Goal: Unclear: Unclear

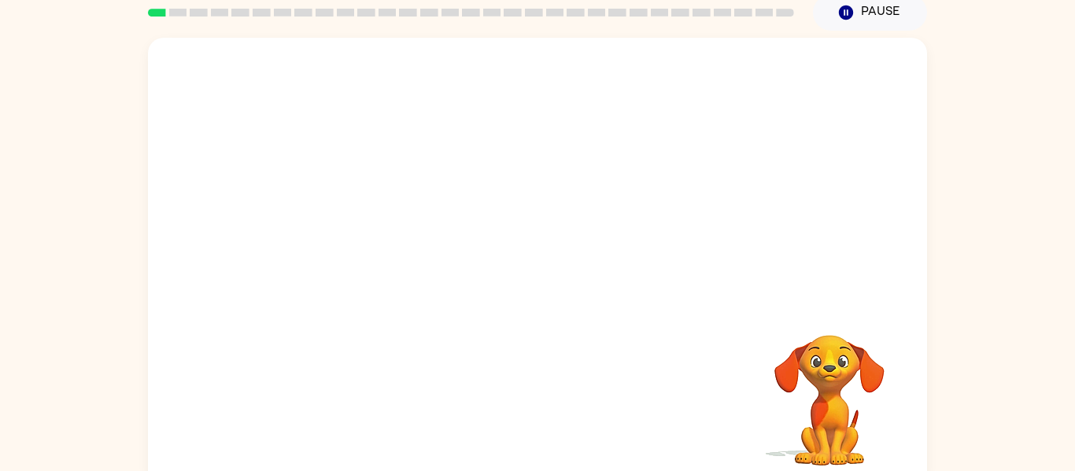
scroll to position [67, 0]
click at [1017, 311] on div "Your browser must support playing .mp4 files to use Literably. Please try using…" at bounding box center [537, 258] width 1075 height 456
click at [802, 359] on video "Your browser must support playing .mp4 files to use Literably. Please try using…" at bounding box center [828, 388] width 157 height 157
click at [806, 337] on video "Your browser must support playing .mp4 files to use Literably. Please try using…" at bounding box center [828, 388] width 157 height 157
click at [687, 171] on video "Your browser must support playing .mp4 files to use Literably. Please try using…" at bounding box center [537, 169] width 779 height 264
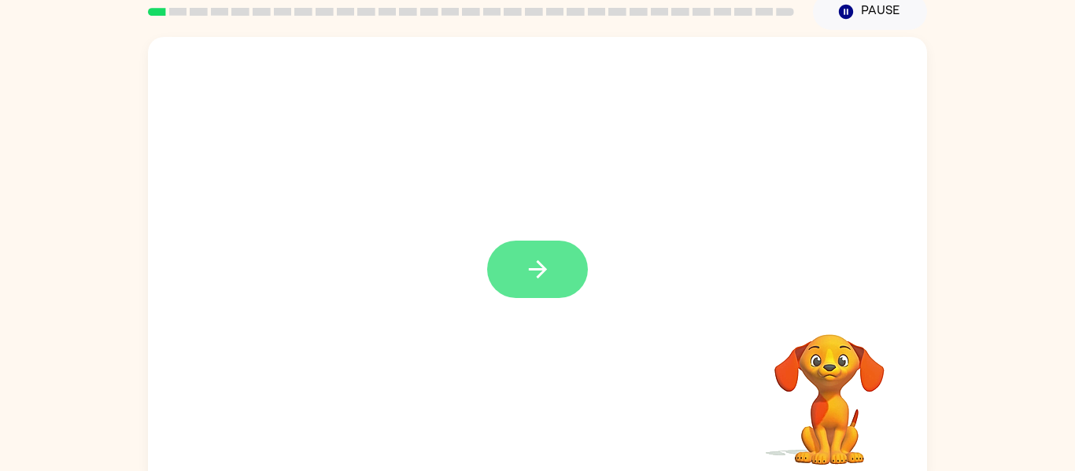
click at [563, 286] on button "button" at bounding box center [537, 269] width 101 height 57
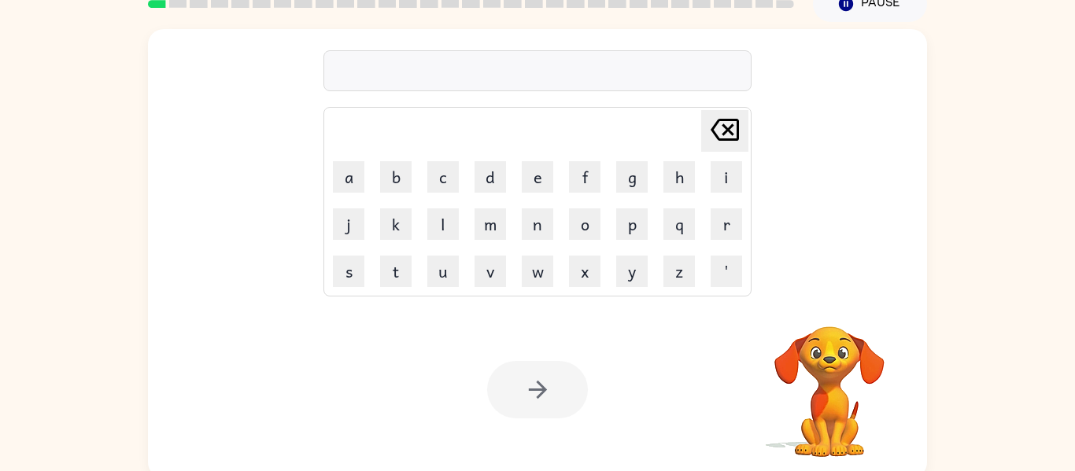
scroll to position [76, 0]
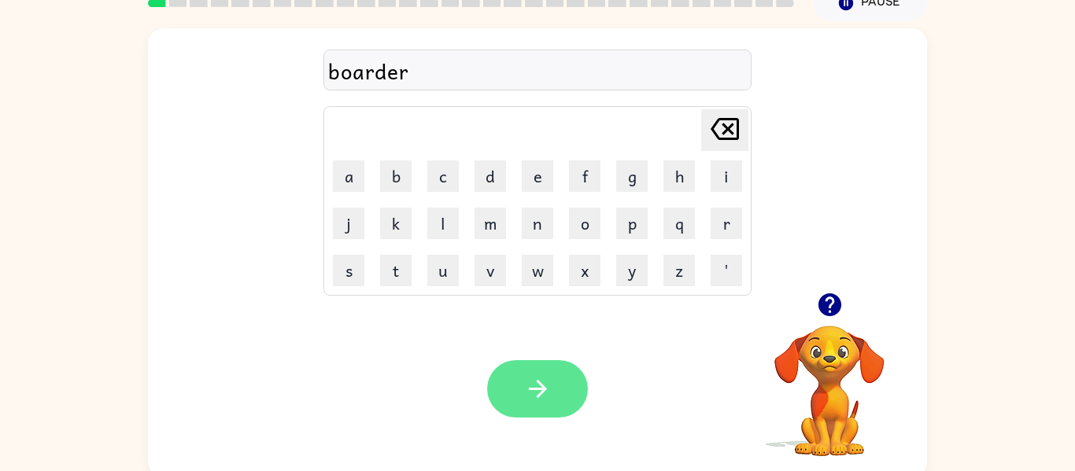
click at [529, 388] on icon "button" at bounding box center [538, 389] width 28 height 28
click at [581, 395] on button "button" at bounding box center [537, 388] width 101 height 57
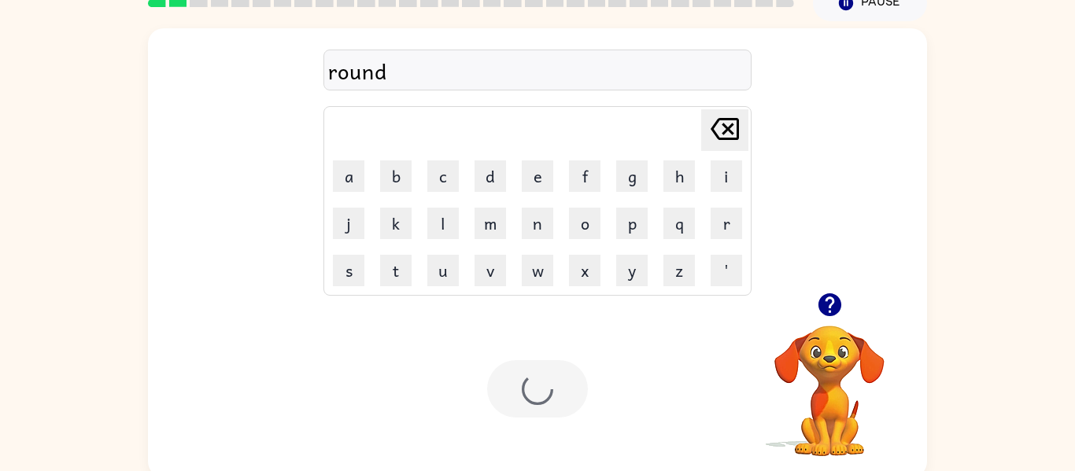
click at [571, 378] on div at bounding box center [537, 388] width 101 height 57
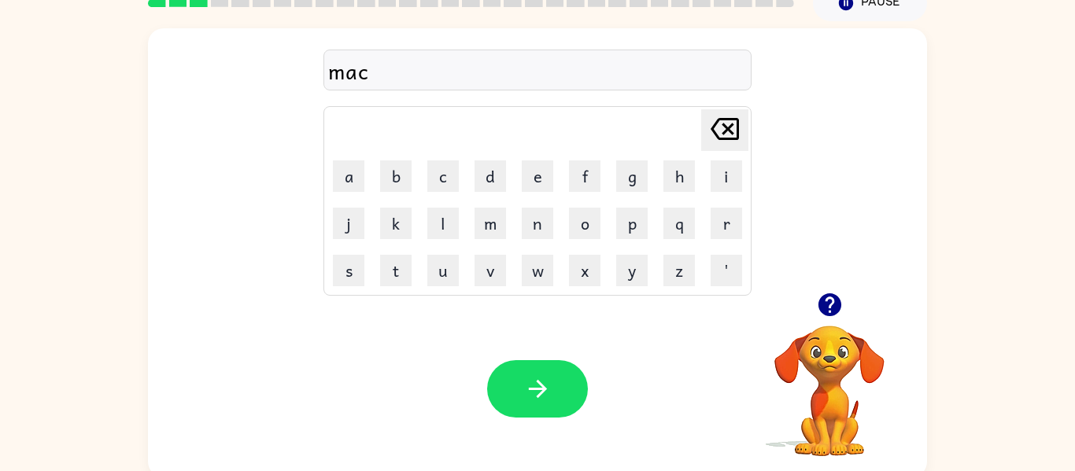
scroll to position [82, 0]
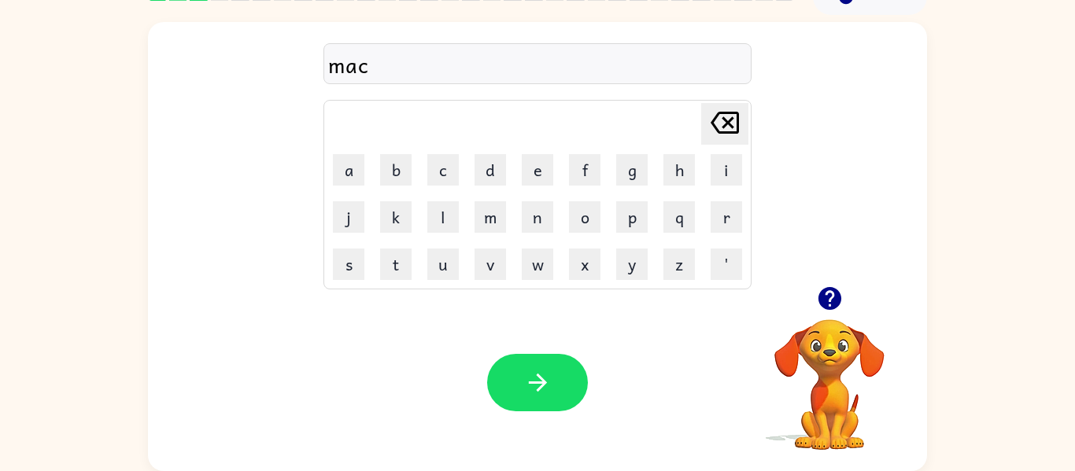
click at [829, 311] on icon "button" at bounding box center [830, 299] width 28 height 28
click at [827, 300] on video "Your browser must support playing .mp4 files to use Literably. Please try using…" at bounding box center [828, 373] width 157 height 157
click at [520, 407] on button "button" at bounding box center [537, 382] width 101 height 57
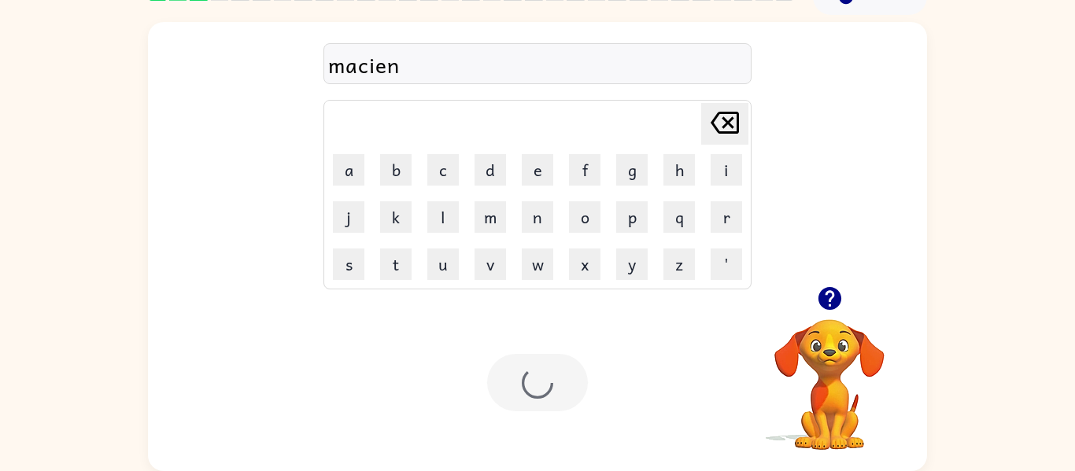
click at [525, 406] on div at bounding box center [537, 382] width 101 height 57
click at [542, 408] on div at bounding box center [537, 382] width 101 height 57
click at [558, 395] on div at bounding box center [537, 382] width 101 height 57
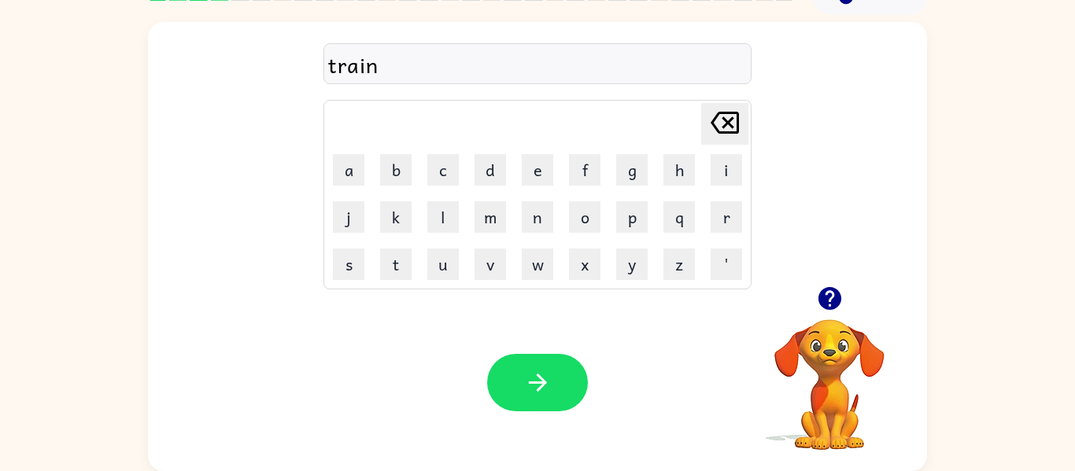
click at [575, 429] on div "Your browser must support playing .mp4 files to use Literably. Please try using…" at bounding box center [537, 382] width 779 height 177
click at [558, 391] on button "button" at bounding box center [537, 382] width 101 height 57
click at [540, 417] on div "Your browser must support playing .mp4 files to use Literably. Please try using…" at bounding box center [537, 382] width 779 height 177
click at [564, 399] on div at bounding box center [537, 382] width 101 height 57
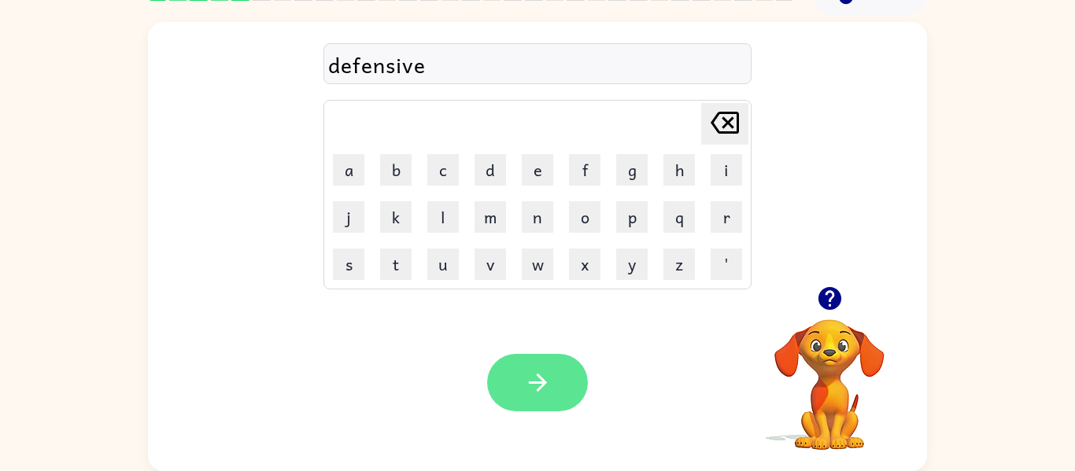
click at [537, 395] on icon "button" at bounding box center [538, 383] width 28 height 28
click at [533, 366] on div at bounding box center [537, 382] width 101 height 57
click at [520, 393] on div at bounding box center [537, 382] width 101 height 57
click at [544, 381] on icon "button" at bounding box center [538, 383] width 28 height 28
click at [539, 383] on icon "button" at bounding box center [537, 383] width 18 height 18
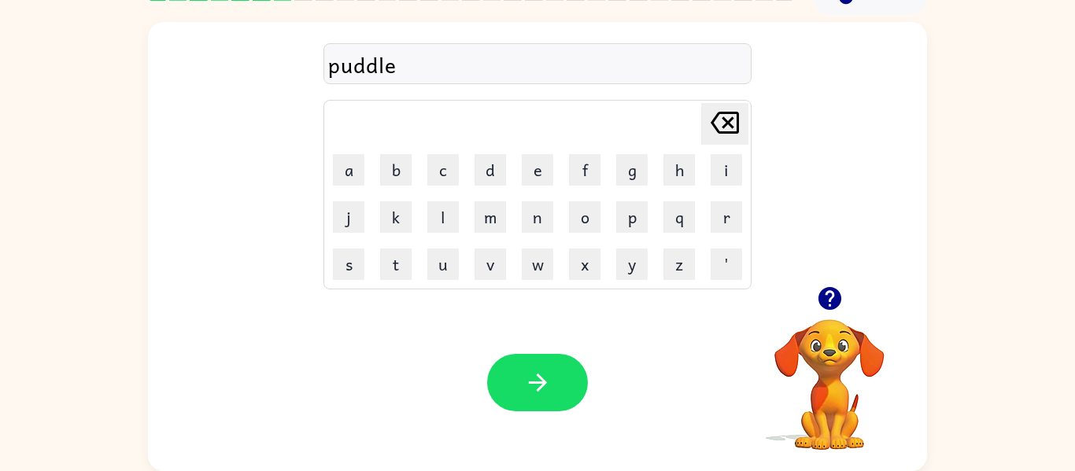
click at [538, 396] on div at bounding box center [537, 382] width 101 height 57
click at [540, 391] on div at bounding box center [537, 382] width 101 height 57
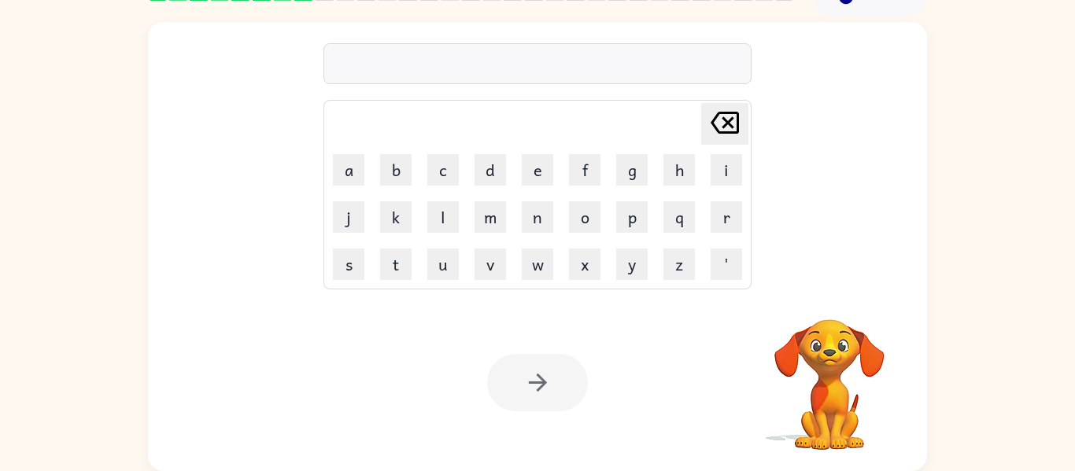
click at [560, 72] on div at bounding box center [537, 63] width 428 height 41
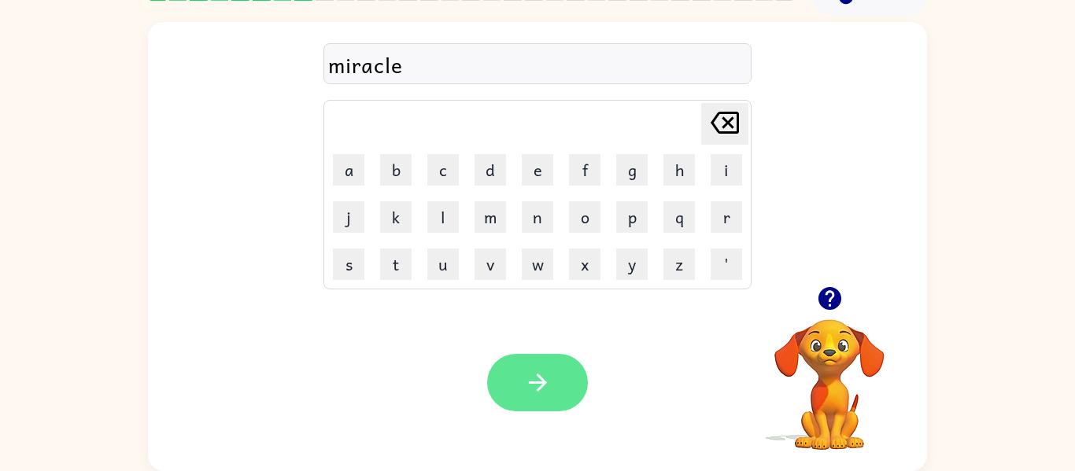
click at [552, 374] on button "button" at bounding box center [537, 382] width 101 height 57
click at [549, 366] on div at bounding box center [537, 382] width 101 height 57
click at [537, 391] on div at bounding box center [537, 382] width 101 height 57
click at [537, 391] on icon "button" at bounding box center [537, 383] width 18 height 18
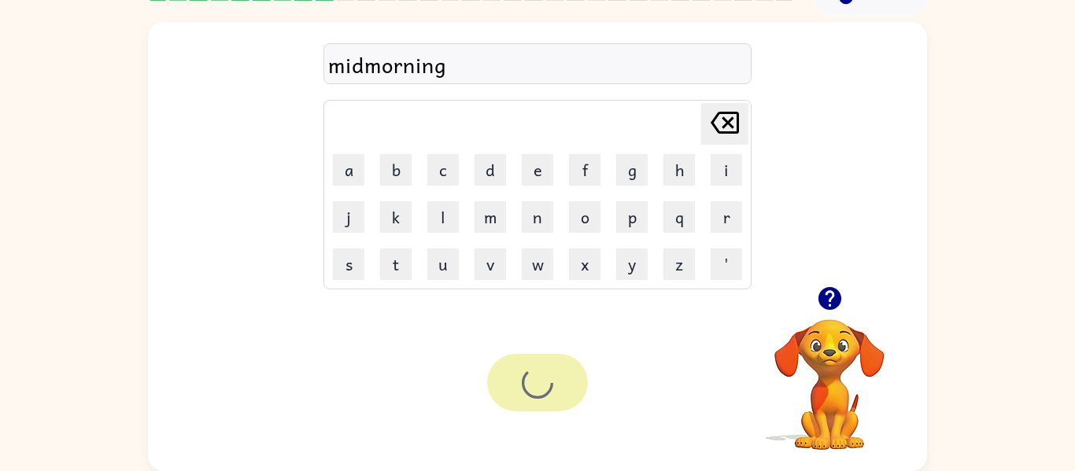
click at [553, 378] on div at bounding box center [537, 382] width 101 height 57
click at [544, 396] on div at bounding box center [537, 382] width 101 height 57
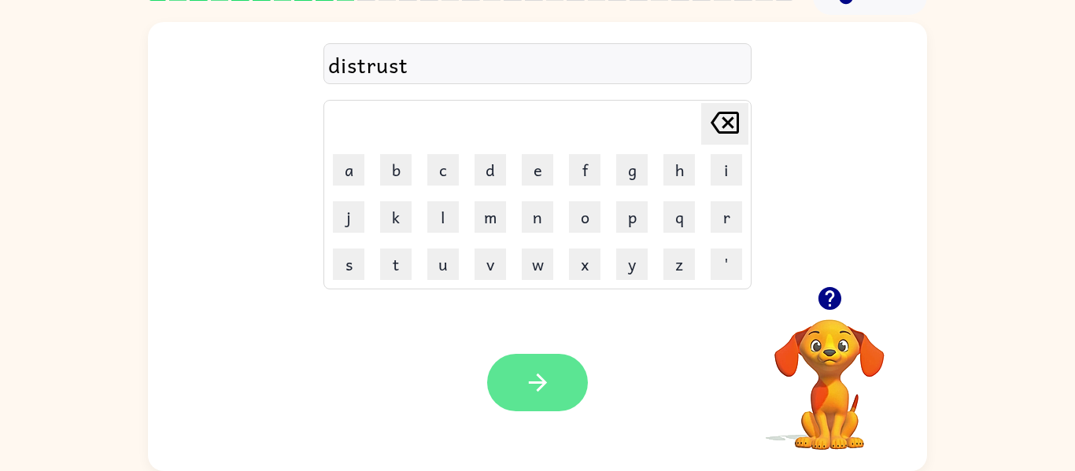
click at [567, 356] on button "button" at bounding box center [537, 382] width 101 height 57
click at [540, 401] on div at bounding box center [537, 382] width 101 height 57
click at [540, 391] on div at bounding box center [537, 382] width 101 height 57
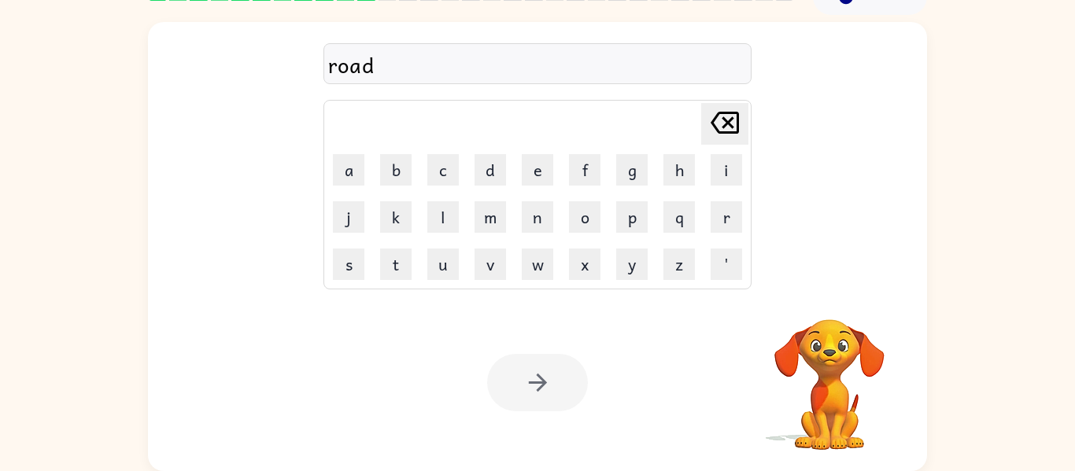
scroll to position [61, 0]
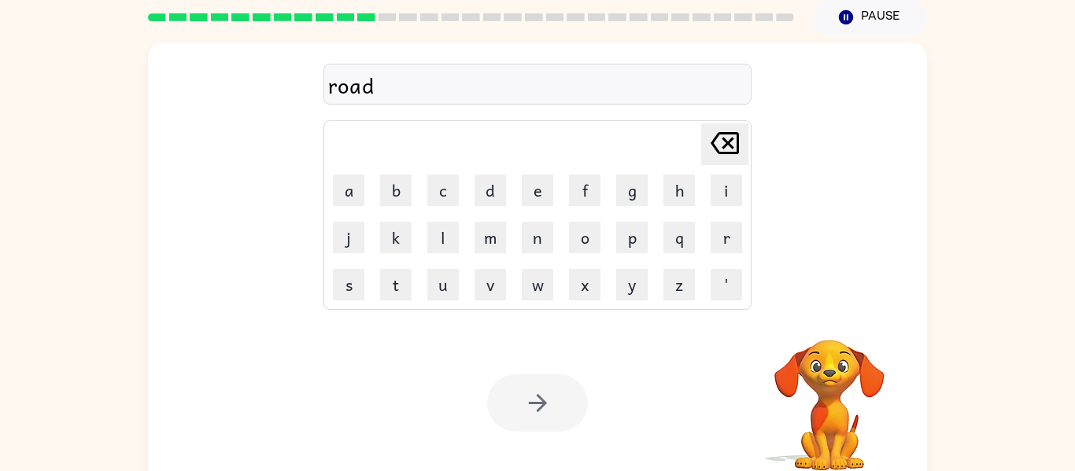
click at [525, 389] on div at bounding box center [537, 402] width 101 height 57
click at [528, 394] on div at bounding box center [537, 402] width 101 height 57
click at [531, 409] on icon "button" at bounding box center [538, 403] width 28 height 28
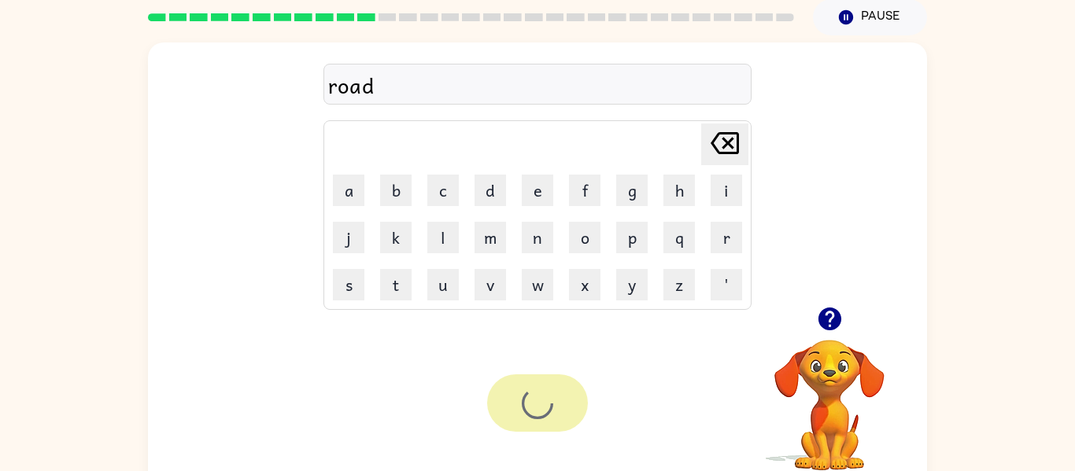
click at [535, 411] on div at bounding box center [537, 402] width 101 height 57
click at [539, 406] on div at bounding box center [537, 402] width 101 height 57
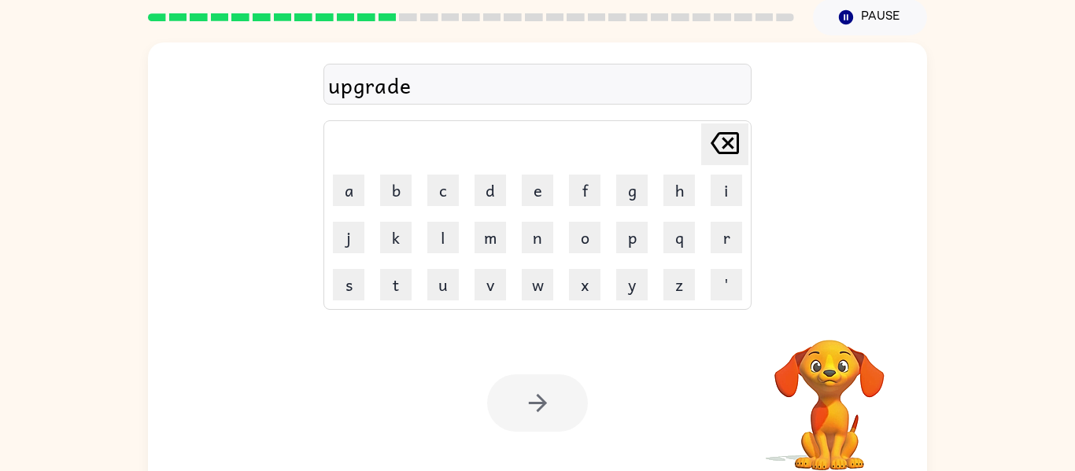
click at [561, 396] on div at bounding box center [537, 402] width 101 height 57
click at [527, 432] on div at bounding box center [537, 402] width 101 height 57
click at [534, 422] on div at bounding box center [537, 402] width 101 height 57
click at [528, 417] on div at bounding box center [537, 402] width 101 height 57
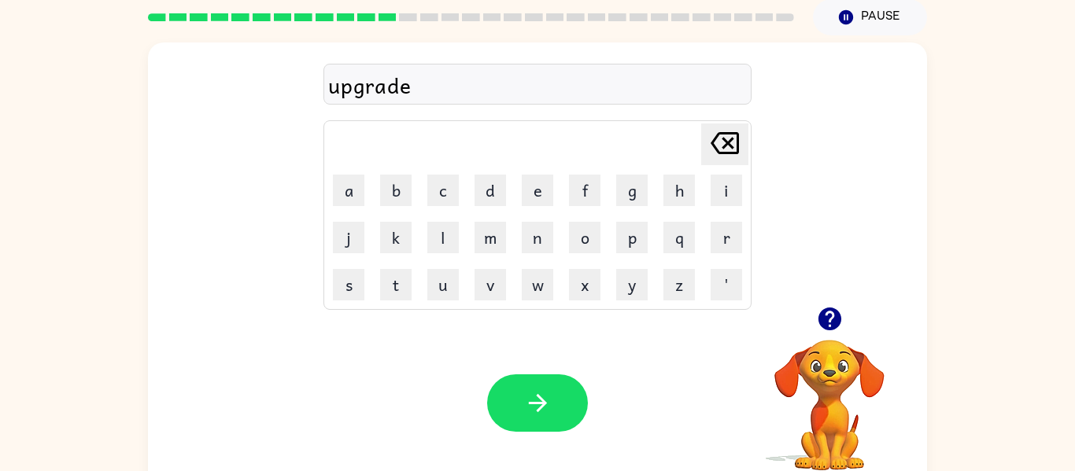
click at [526, 417] on icon "button" at bounding box center [538, 403] width 28 height 28
click at [529, 418] on div at bounding box center [537, 402] width 101 height 57
click at [519, 410] on div at bounding box center [537, 402] width 101 height 57
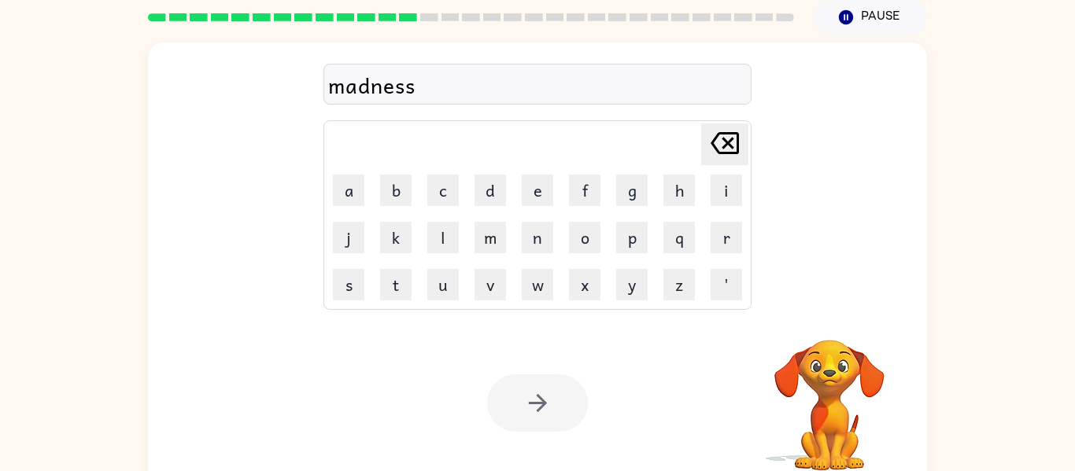
click at [524, 388] on div at bounding box center [537, 402] width 101 height 57
click at [529, 428] on div at bounding box center [537, 402] width 101 height 57
click at [552, 418] on div at bounding box center [537, 402] width 101 height 57
click at [556, 413] on div at bounding box center [537, 402] width 101 height 57
click at [543, 411] on div at bounding box center [537, 402] width 101 height 57
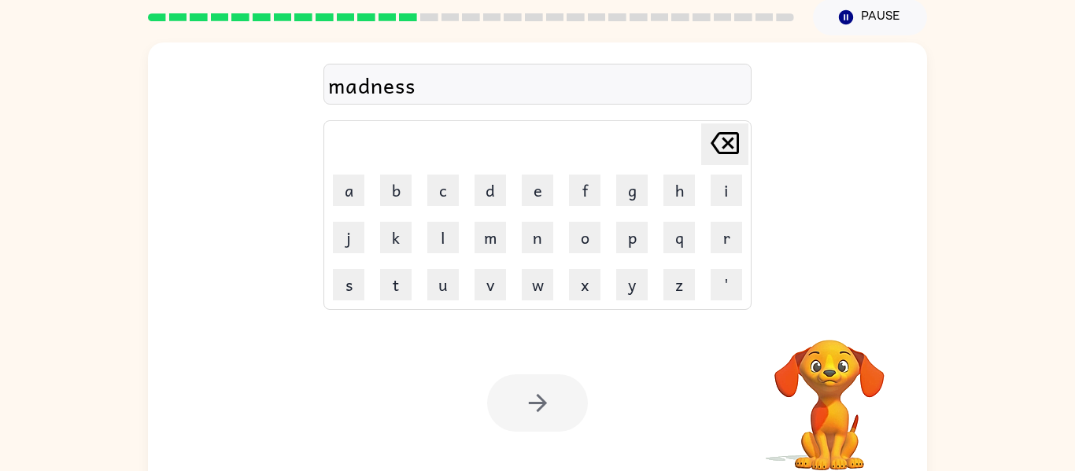
click at [544, 415] on div at bounding box center [537, 402] width 101 height 57
click at [543, 415] on div at bounding box center [537, 402] width 101 height 57
click at [545, 411] on div at bounding box center [537, 402] width 101 height 57
click at [554, 424] on div at bounding box center [537, 402] width 101 height 57
click at [549, 418] on div at bounding box center [537, 402] width 101 height 57
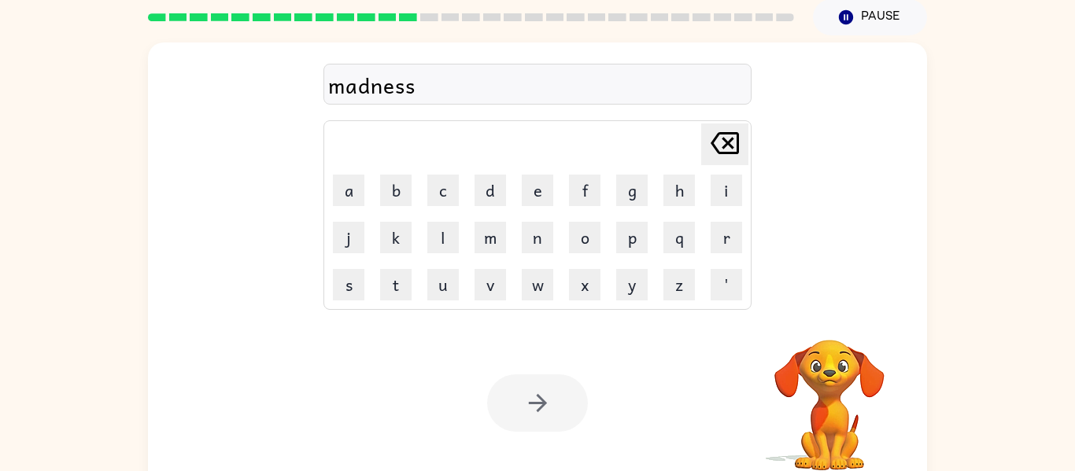
click at [537, 425] on div at bounding box center [537, 402] width 101 height 57
click at [533, 418] on div at bounding box center [537, 402] width 101 height 57
click at [522, 405] on div at bounding box center [537, 402] width 101 height 57
click at [533, 415] on div at bounding box center [537, 402] width 101 height 57
click at [536, 411] on div at bounding box center [537, 402] width 101 height 57
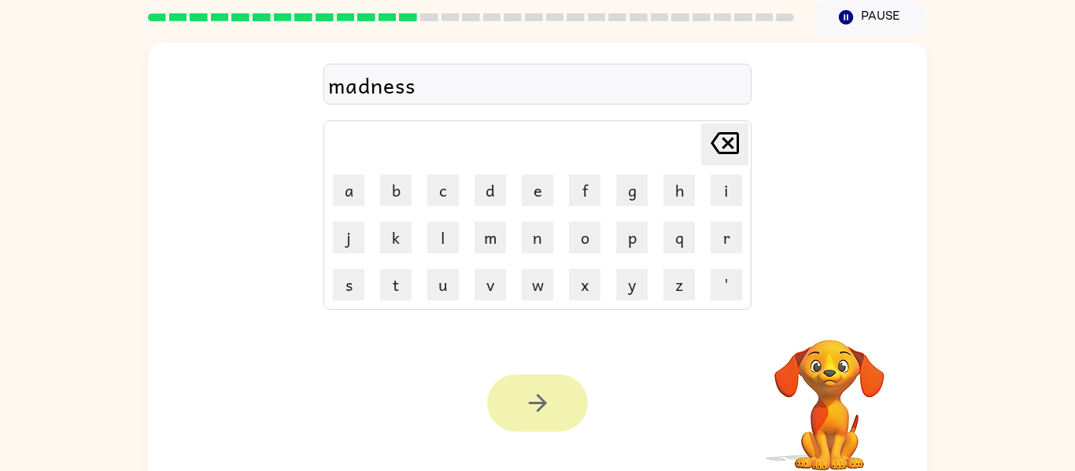
click at [534, 407] on icon "button" at bounding box center [538, 403] width 28 height 28
click at [541, 427] on div at bounding box center [537, 402] width 101 height 57
click at [549, 414] on div at bounding box center [537, 402] width 101 height 57
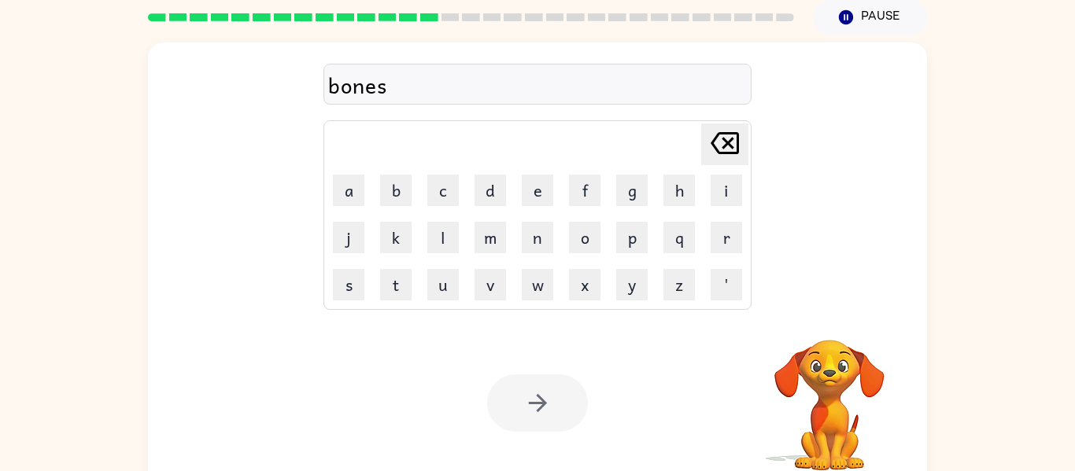
click at [541, 427] on div at bounding box center [537, 402] width 101 height 57
click at [540, 423] on div at bounding box center [537, 402] width 101 height 57
click at [547, 416] on div at bounding box center [537, 402] width 101 height 57
click at [558, 389] on div at bounding box center [537, 402] width 101 height 57
click at [568, 404] on div at bounding box center [537, 402] width 101 height 57
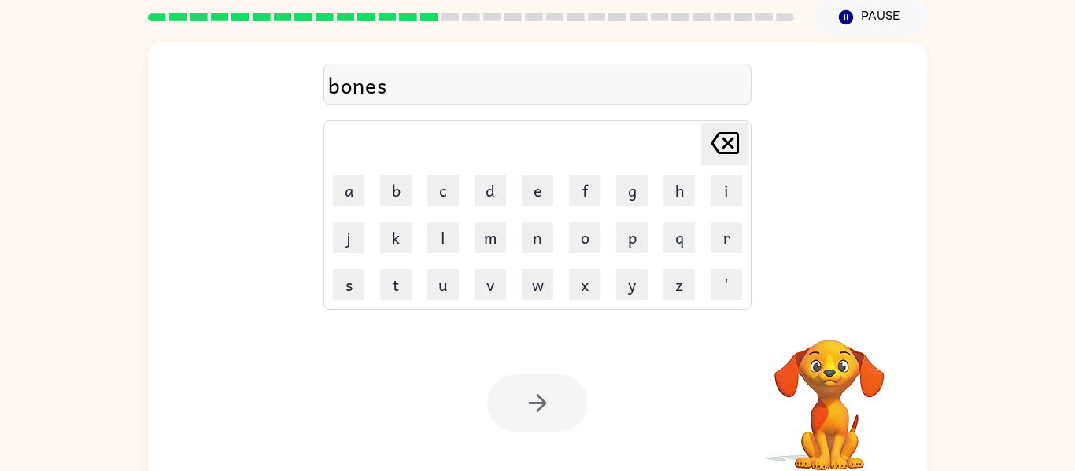
click at [555, 385] on div at bounding box center [537, 402] width 101 height 57
click at [555, 384] on div at bounding box center [537, 402] width 101 height 57
click at [548, 411] on div at bounding box center [537, 402] width 101 height 57
click at [551, 420] on div at bounding box center [537, 402] width 101 height 57
click at [547, 412] on icon "button" at bounding box center [538, 403] width 28 height 28
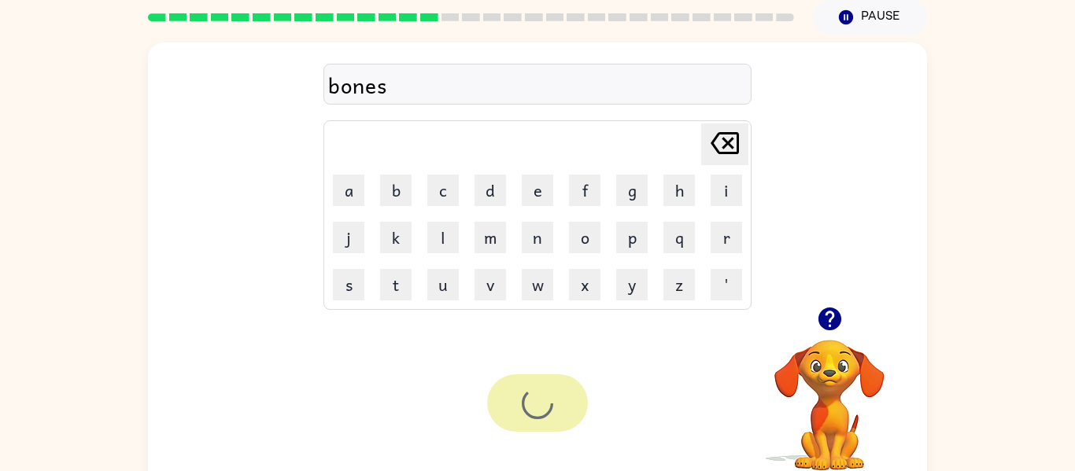
click at [558, 404] on div at bounding box center [537, 402] width 101 height 57
click at [553, 413] on div at bounding box center [537, 402] width 101 height 57
click at [568, 411] on div at bounding box center [537, 402] width 101 height 57
click at [558, 409] on div at bounding box center [537, 402] width 101 height 57
click at [558, 425] on div at bounding box center [537, 402] width 101 height 57
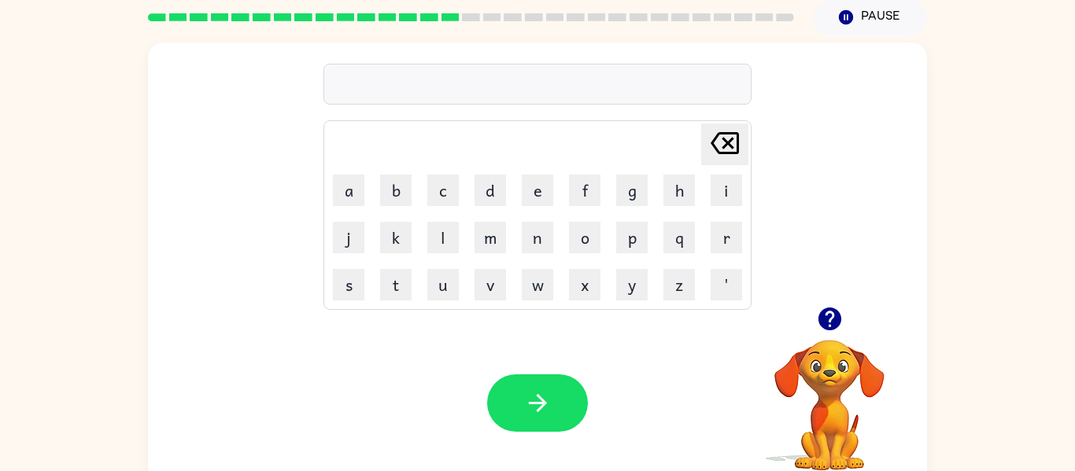
click at [827, 323] on icon "button" at bounding box center [828, 319] width 23 height 23
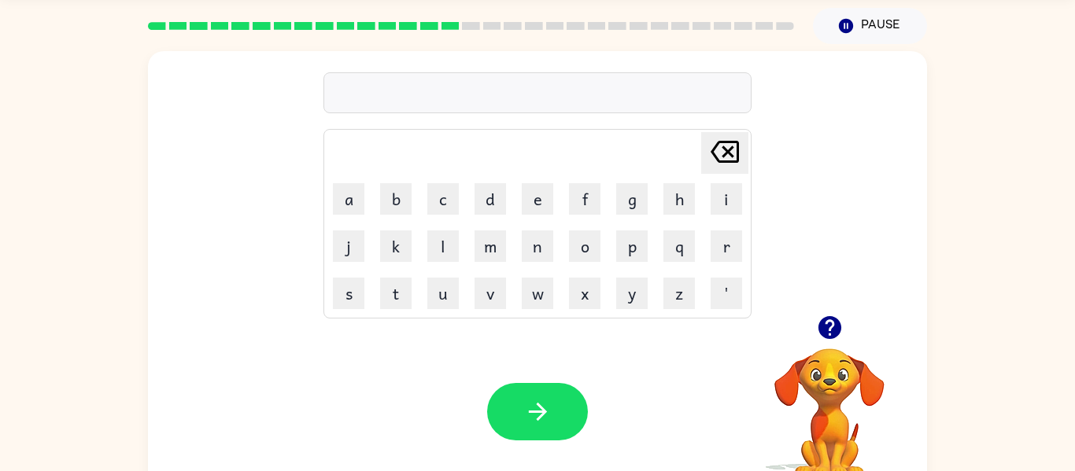
scroll to position [20, 0]
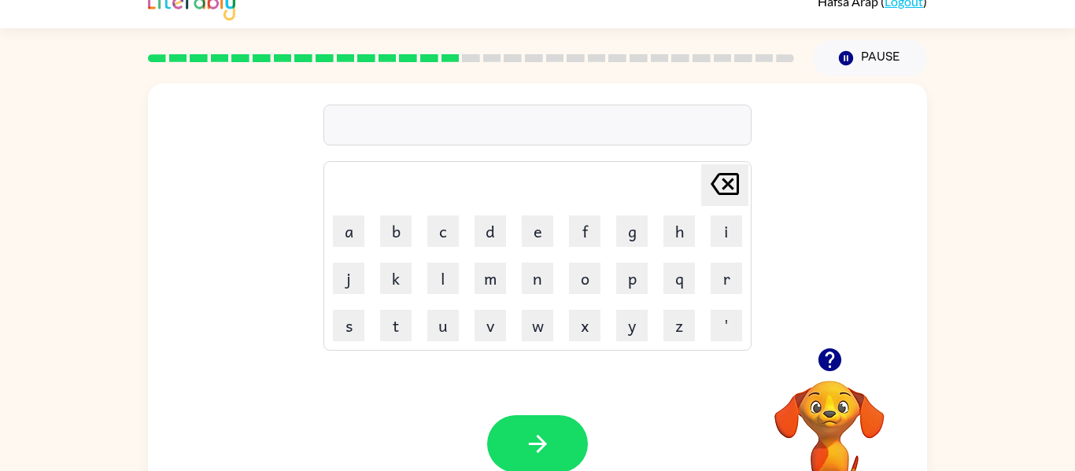
click at [832, 347] on icon "button" at bounding box center [830, 360] width 28 height 28
click at [848, 370] on video "Your browser must support playing .mp4 files to use Literably. Please try using…" at bounding box center [828, 434] width 157 height 157
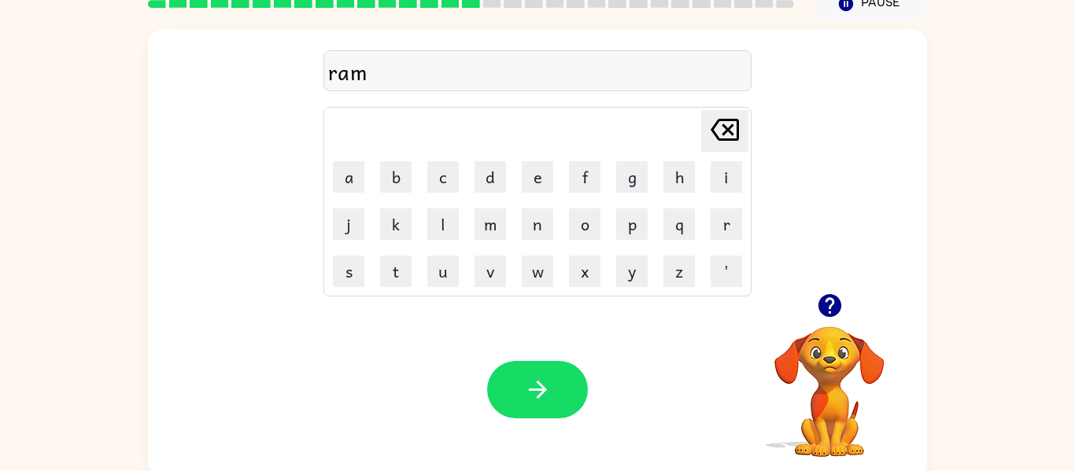
scroll to position [59, 0]
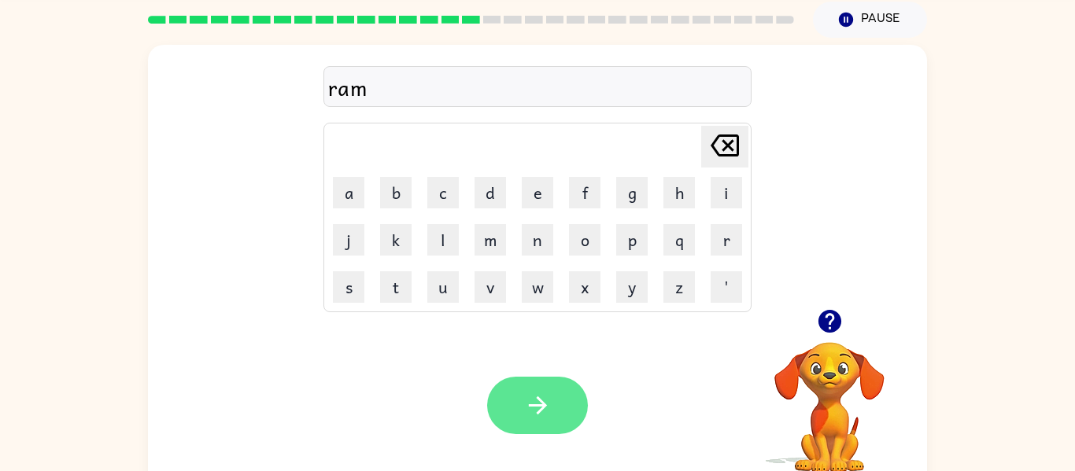
click at [546, 405] on icon "button" at bounding box center [538, 406] width 28 height 28
click at [521, 416] on div at bounding box center [537, 405] width 101 height 57
click at [516, 404] on div at bounding box center [537, 405] width 101 height 57
click at [551, 385] on button "button" at bounding box center [537, 405] width 101 height 57
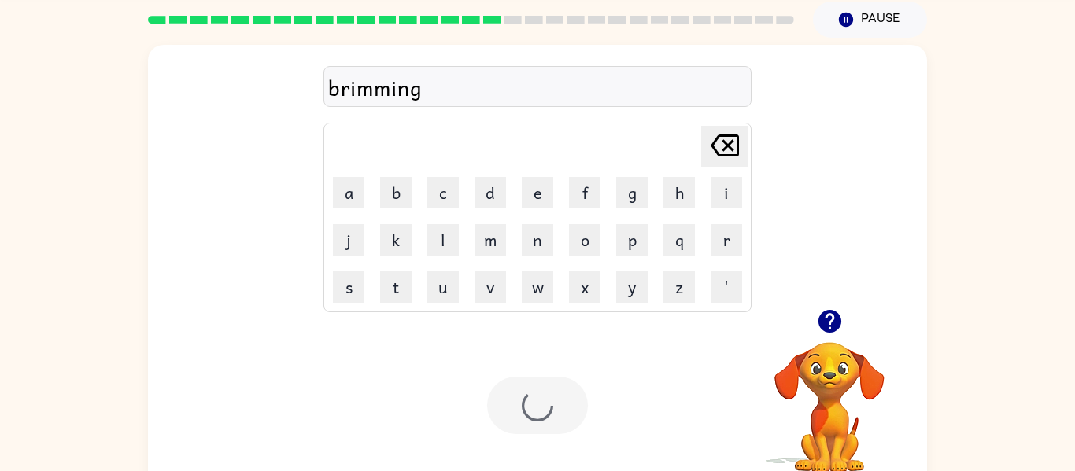
click at [554, 402] on div at bounding box center [537, 405] width 101 height 57
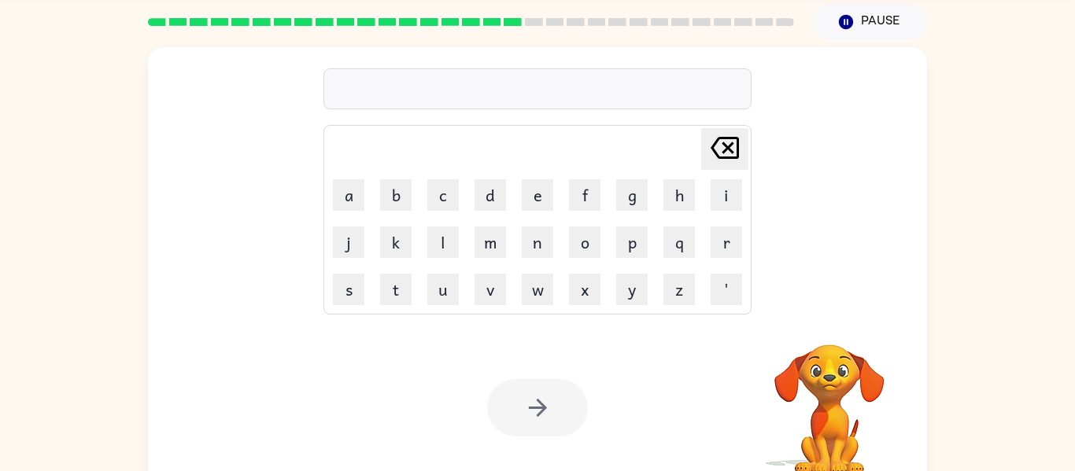
scroll to position [53, 0]
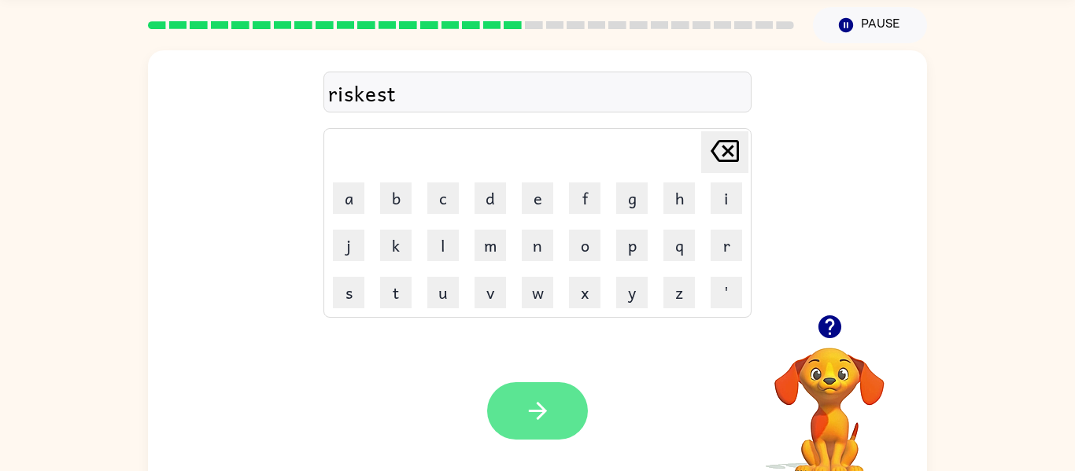
click at [557, 389] on button "button" at bounding box center [537, 410] width 101 height 57
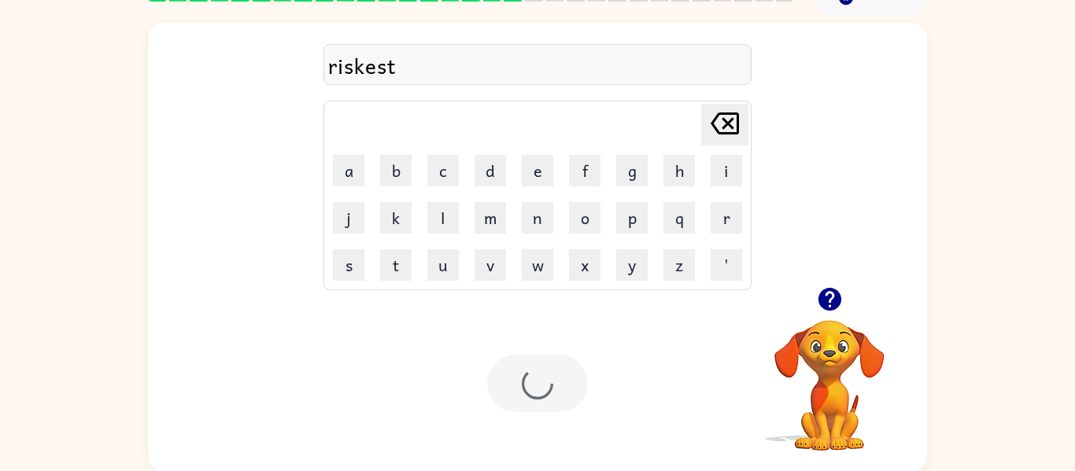
click at [565, 401] on div at bounding box center [537, 383] width 101 height 57
click at [558, 367] on div at bounding box center [537, 383] width 101 height 57
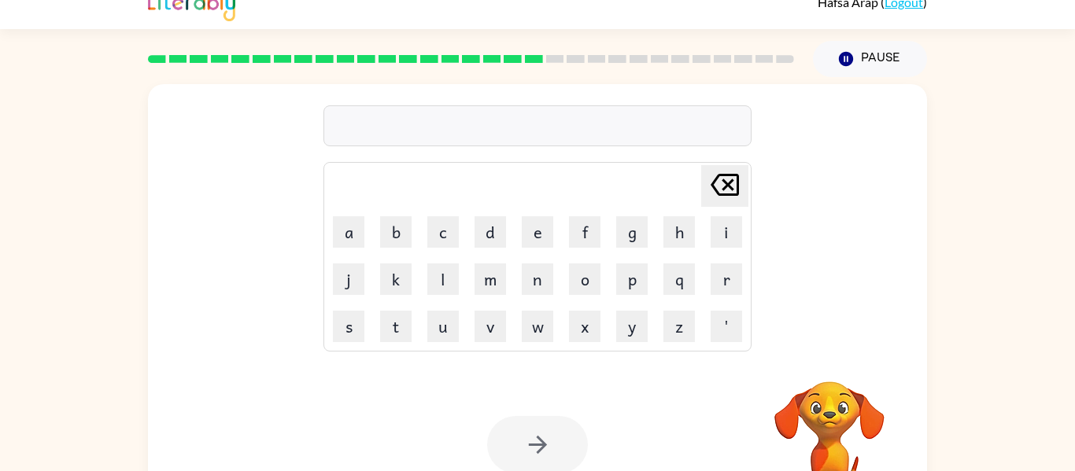
scroll to position [14, 0]
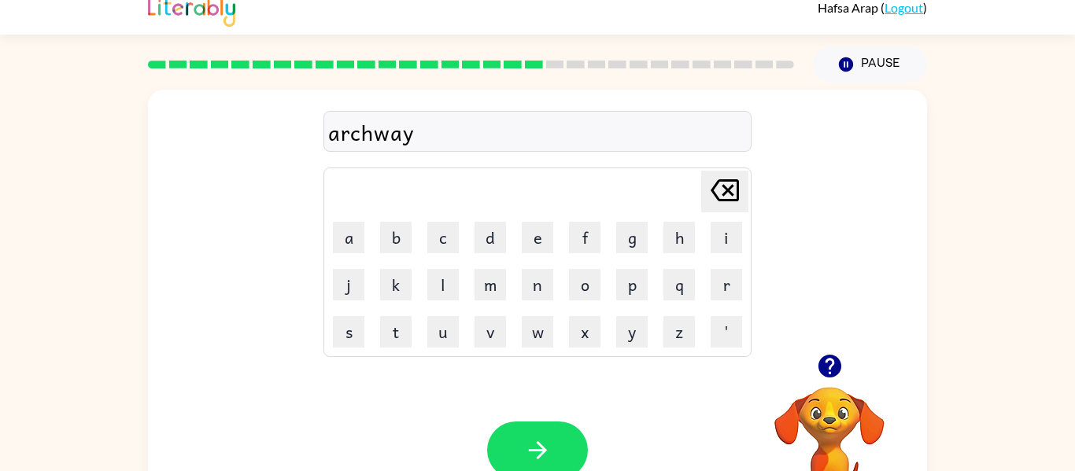
click at [531, 454] on icon "button" at bounding box center [538, 451] width 28 height 28
click at [526, 452] on div at bounding box center [537, 450] width 101 height 57
click at [537, 446] on div at bounding box center [537, 450] width 101 height 57
click at [553, 459] on button "button" at bounding box center [537, 450] width 101 height 57
click at [544, 449] on div at bounding box center [537, 450] width 101 height 57
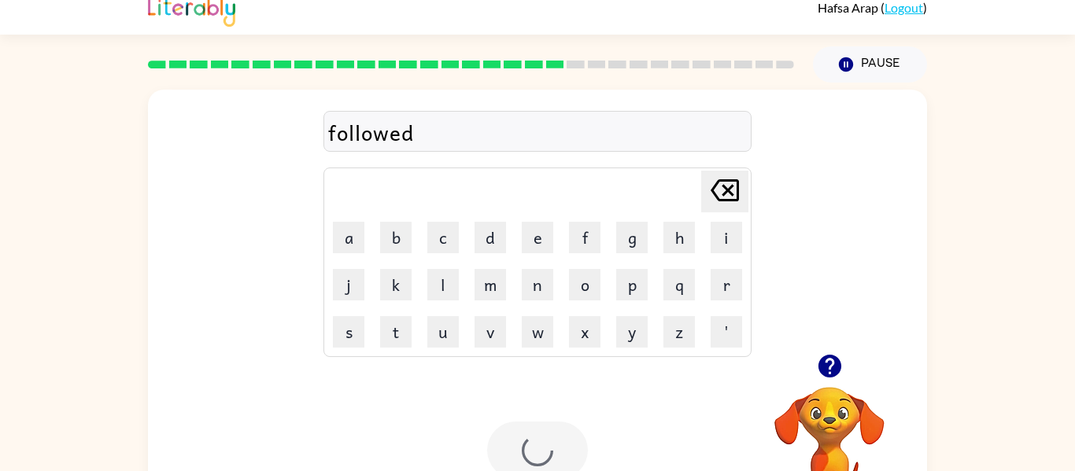
click at [549, 453] on div at bounding box center [537, 450] width 101 height 57
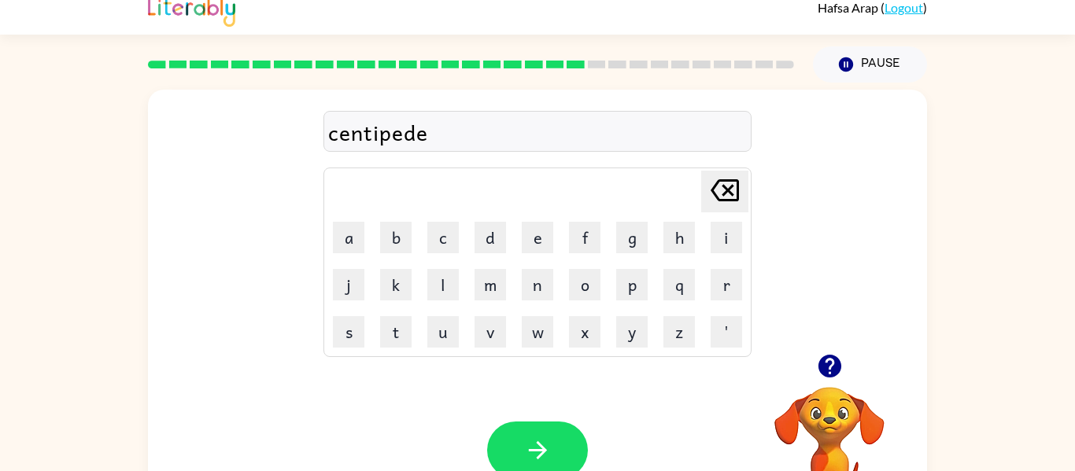
click at [520, 412] on div "Your browser must support playing .mp4 files to use Literably. Please try using…" at bounding box center [537, 450] width 779 height 177
click at [533, 452] on icon "button" at bounding box center [538, 451] width 28 height 28
click at [531, 444] on div at bounding box center [537, 450] width 101 height 57
click at [535, 427] on div at bounding box center [537, 450] width 101 height 57
click at [529, 430] on div at bounding box center [537, 450] width 101 height 57
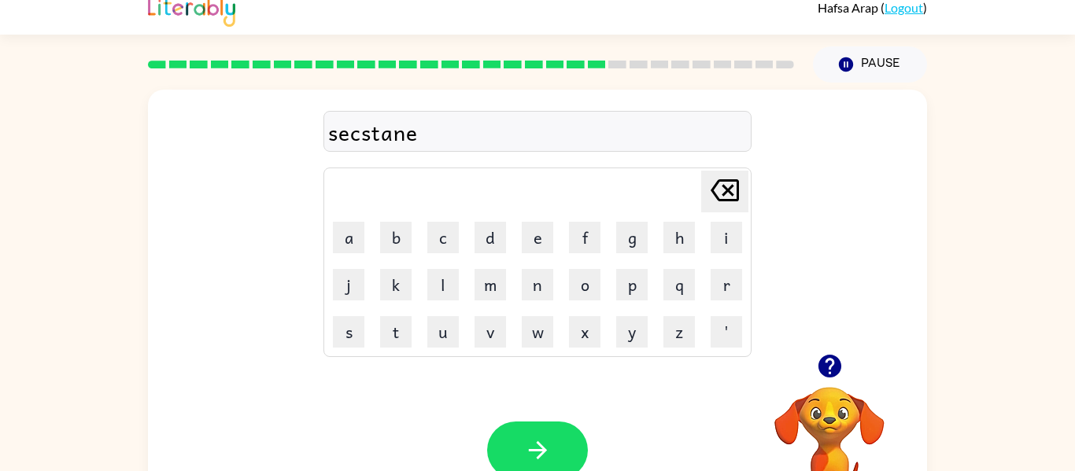
scroll to position [11, 0]
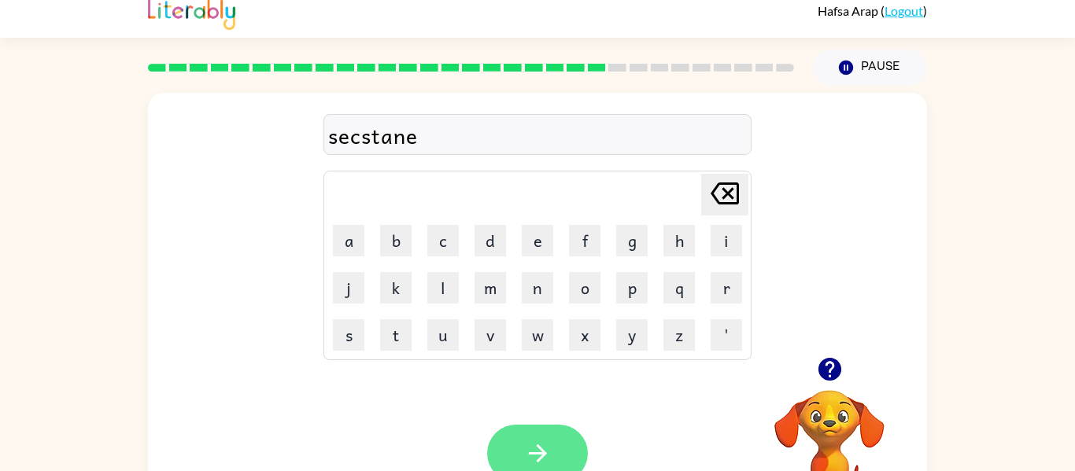
click at [557, 446] on button "button" at bounding box center [537, 453] width 101 height 57
click at [564, 444] on div at bounding box center [537, 453] width 101 height 57
click at [585, 429] on div at bounding box center [537, 453] width 101 height 57
click at [568, 447] on button "button" at bounding box center [537, 453] width 101 height 57
click at [552, 455] on div at bounding box center [537, 453] width 101 height 57
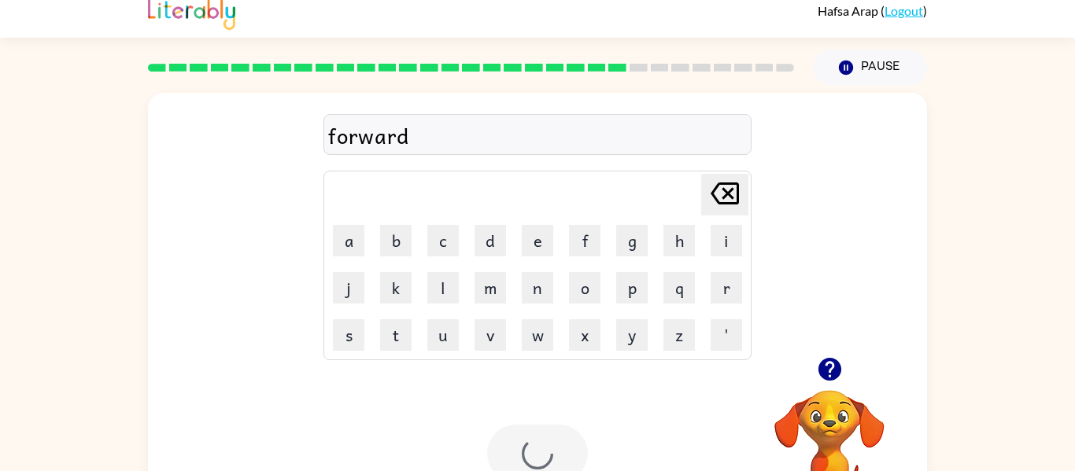
click at [551, 451] on div at bounding box center [537, 453] width 101 height 57
click at [585, 433] on div at bounding box center [537, 453] width 101 height 57
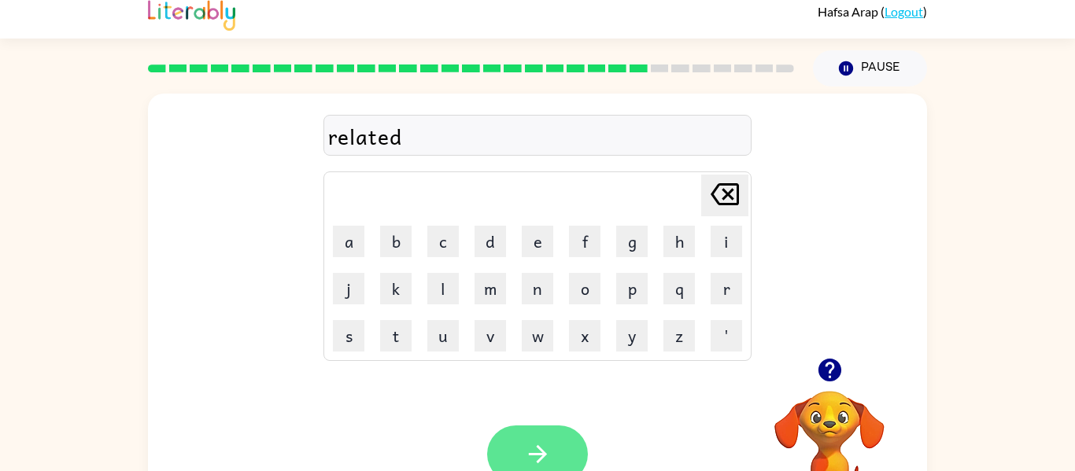
click at [547, 448] on icon "button" at bounding box center [538, 454] width 28 height 28
click at [538, 443] on div at bounding box center [537, 454] width 101 height 57
click at [540, 438] on div at bounding box center [537, 454] width 101 height 57
click at [558, 437] on button "button" at bounding box center [537, 454] width 101 height 57
click at [559, 446] on div at bounding box center [537, 454] width 101 height 57
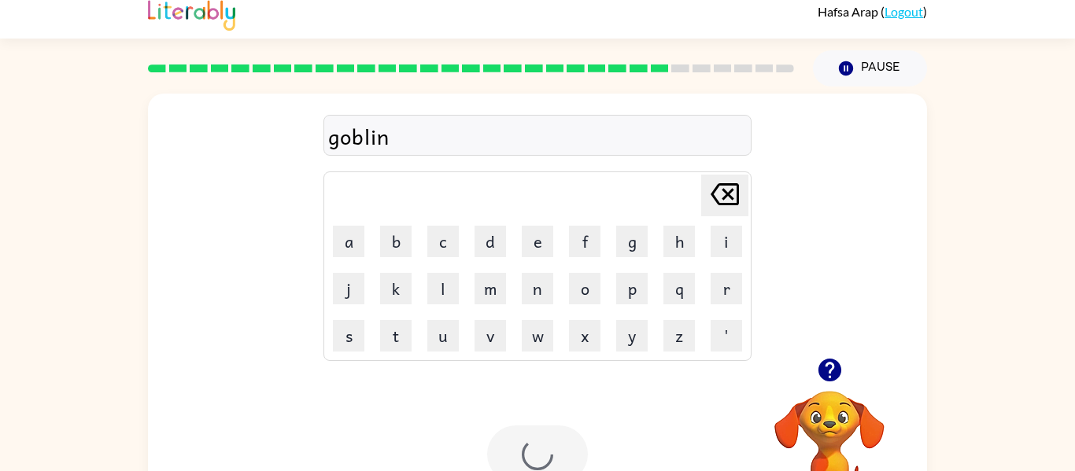
click at [561, 452] on div at bounding box center [537, 454] width 101 height 57
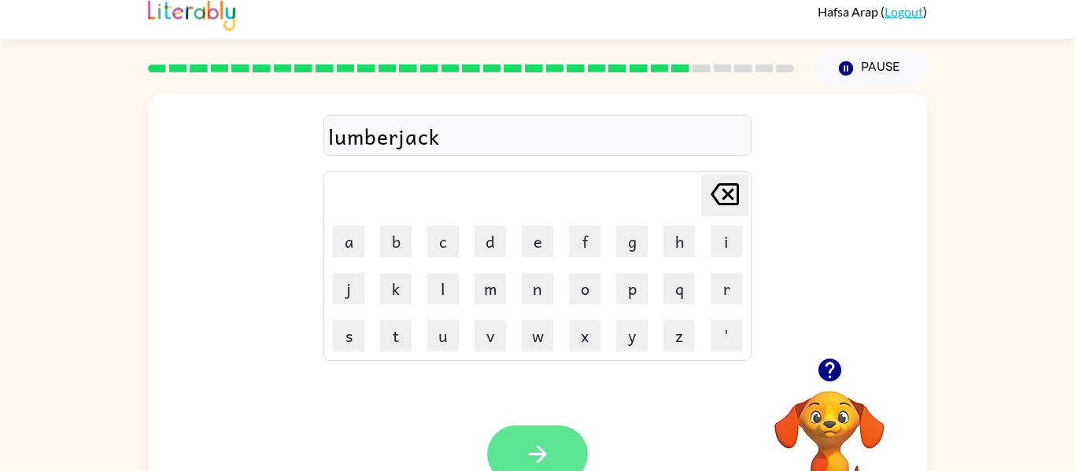
click at [538, 463] on icon "button" at bounding box center [538, 454] width 28 height 28
click at [541, 438] on div at bounding box center [537, 454] width 101 height 57
click at [534, 434] on div at bounding box center [537, 454] width 101 height 57
click at [536, 452] on icon "button" at bounding box center [538, 454] width 28 height 28
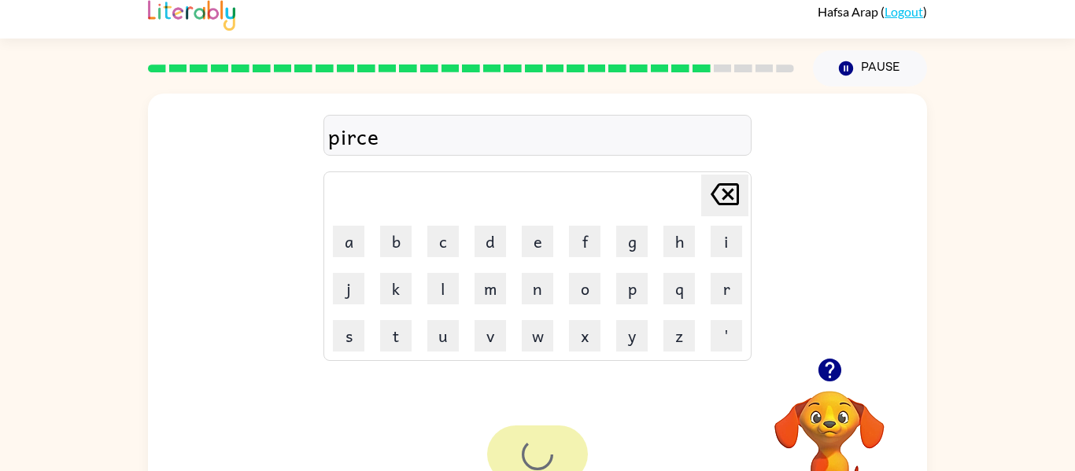
click at [550, 457] on div at bounding box center [537, 454] width 101 height 57
click at [551, 445] on icon "button" at bounding box center [538, 454] width 28 height 28
click at [556, 440] on div at bounding box center [537, 454] width 101 height 57
click at [561, 442] on div at bounding box center [537, 454] width 101 height 57
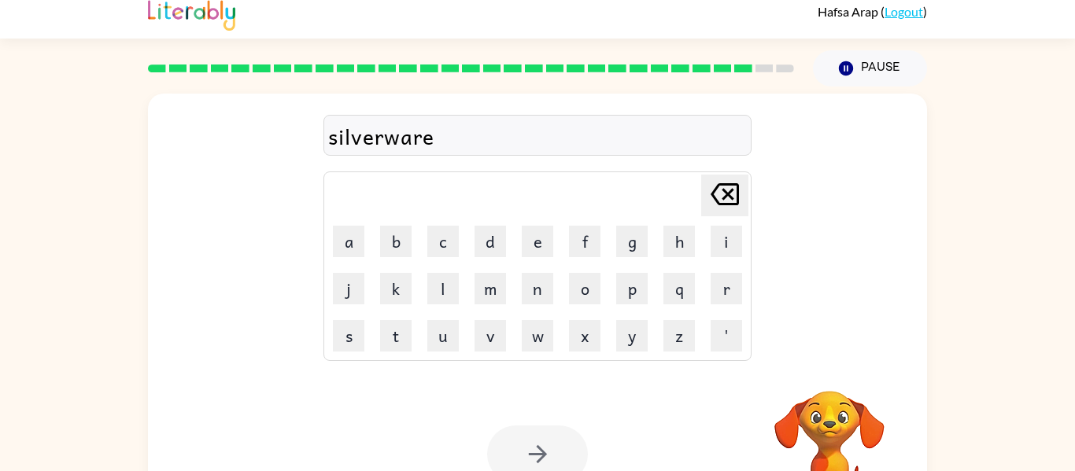
click at [540, 448] on div at bounding box center [537, 454] width 101 height 57
click at [546, 444] on div at bounding box center [537, 454] width 101 height 57
click at [557, 444] on button "button" at bounding box center [537, 454] width 101 height 57
click at [561, 444] on div at bounding box center [537, 454] width 101 height 57
click at [558, 450] on div at bounding box center [537, 454] width 101 height 57
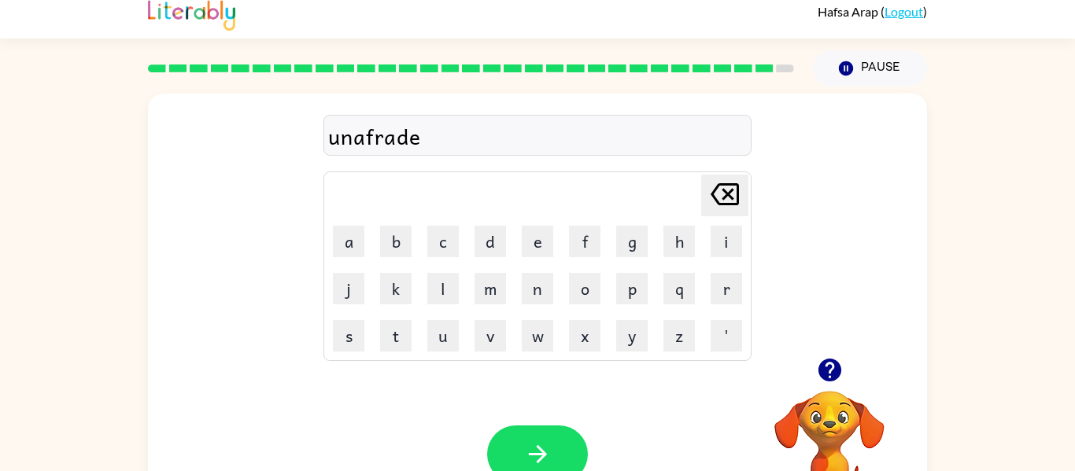
click at [546, 415] on div "Your browser must support playing .mp4 files to use Literably. Please try using…" at bounding box center [537, 454] width 779 height 177
click at [555, 460] on button "button" at bounding box center [537, 454] width 101 height 57
click at [558, 456] on div at bounding box center [537, 454] width 101 height 57
click at [555, 450] on div at bounding box center [537, 454] width 101 height 57
